Goal: Task Accomplishment & Management: Manage account settings

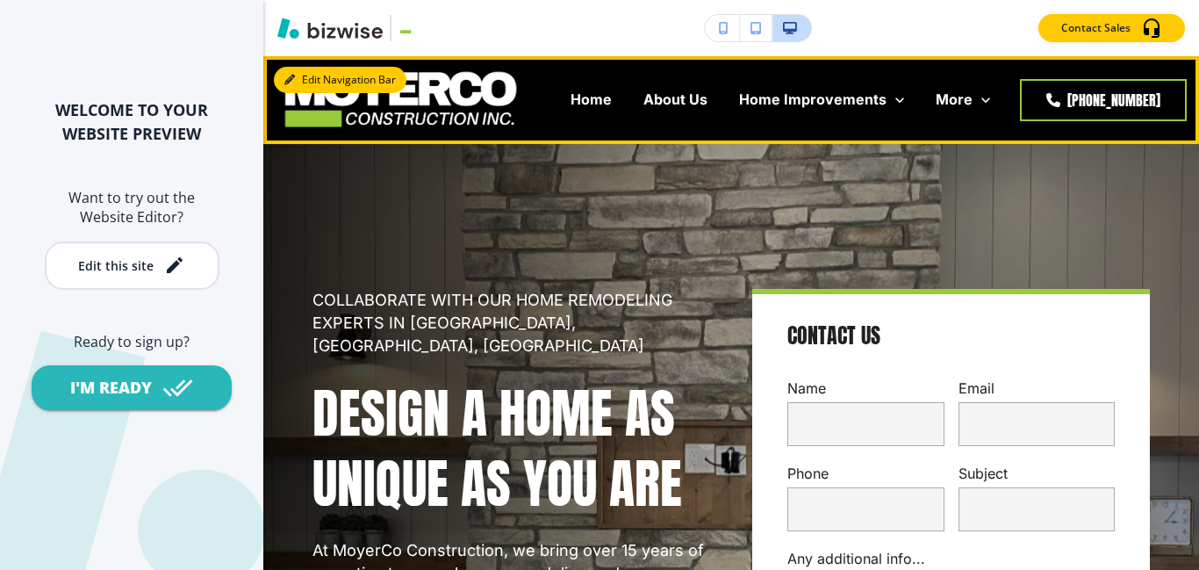
click at [321, 80] on button "Edit Navigation Bar" at bounding box center [340, 80] width 133 height 26
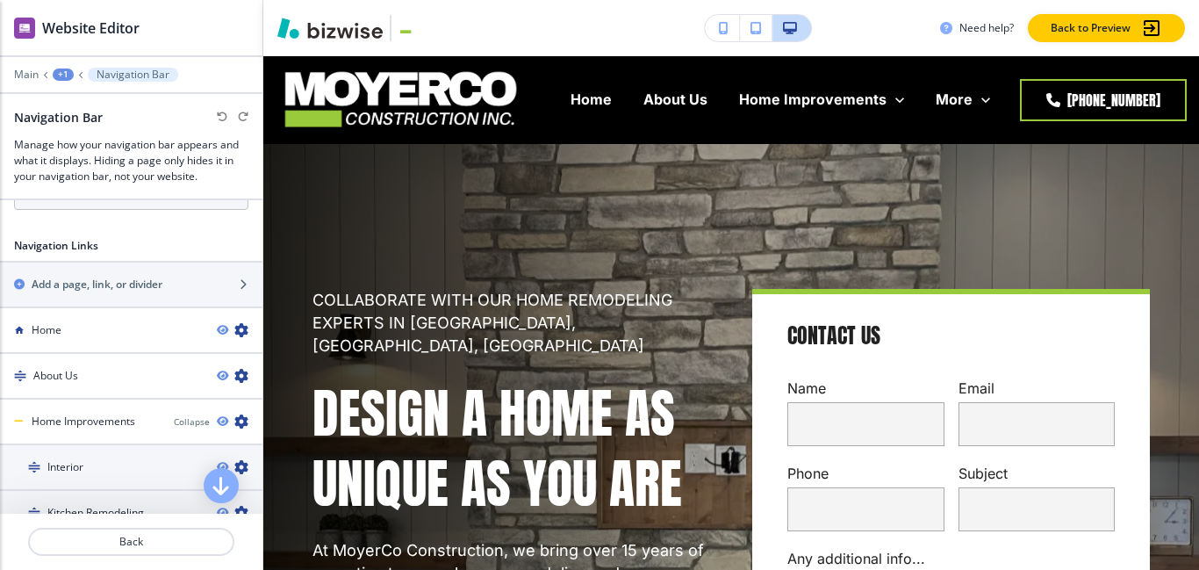
scroll to position [645, 0]
